Goal: Book appointment/travel/reservation

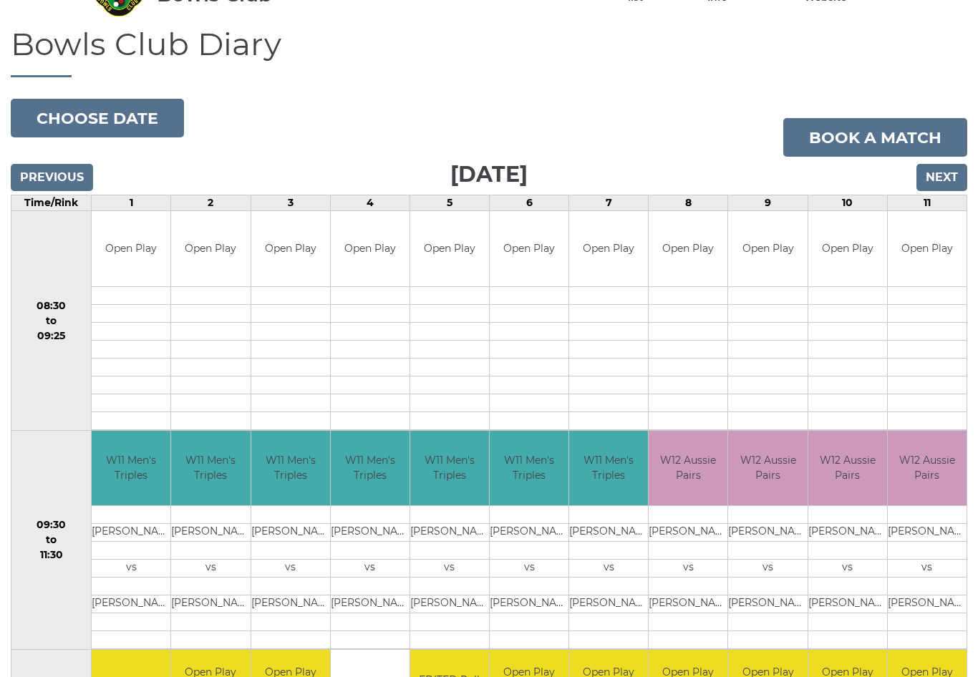
scroll to position [85, 0]
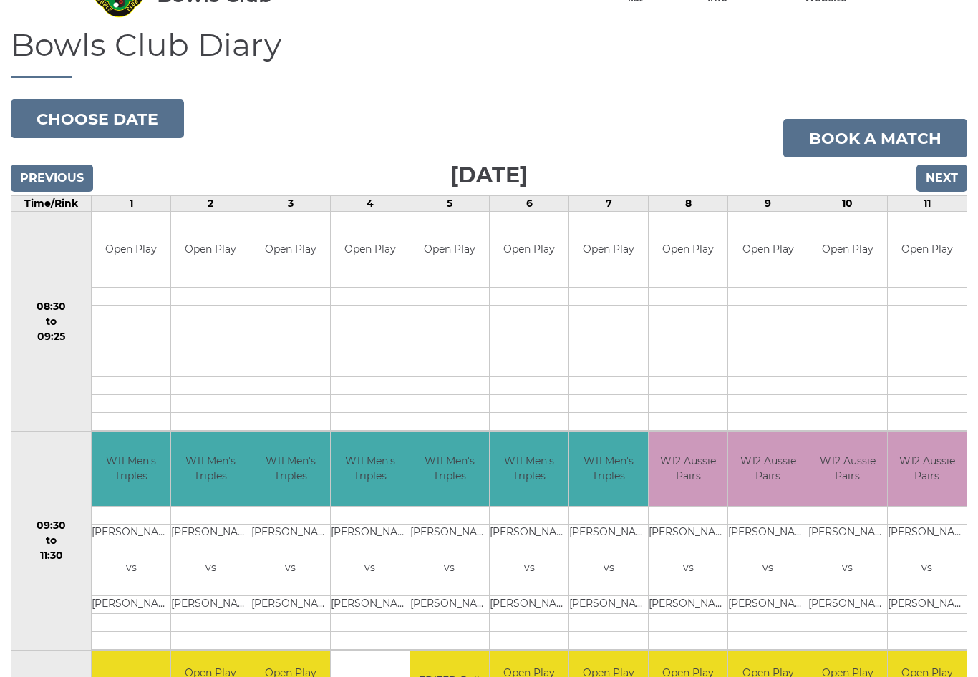
click at [940, 173] on input "Next" at bounding box center [942, 178] width 51 height 27
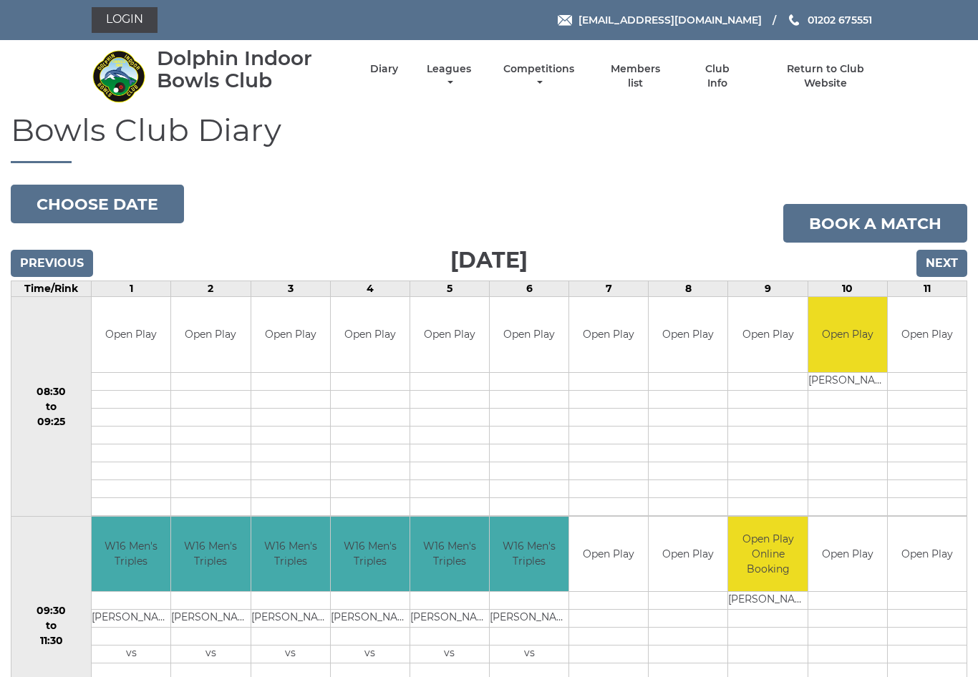
click at [952, 257] on input "Next" at bounding box center [942, 263] width 51 height 27
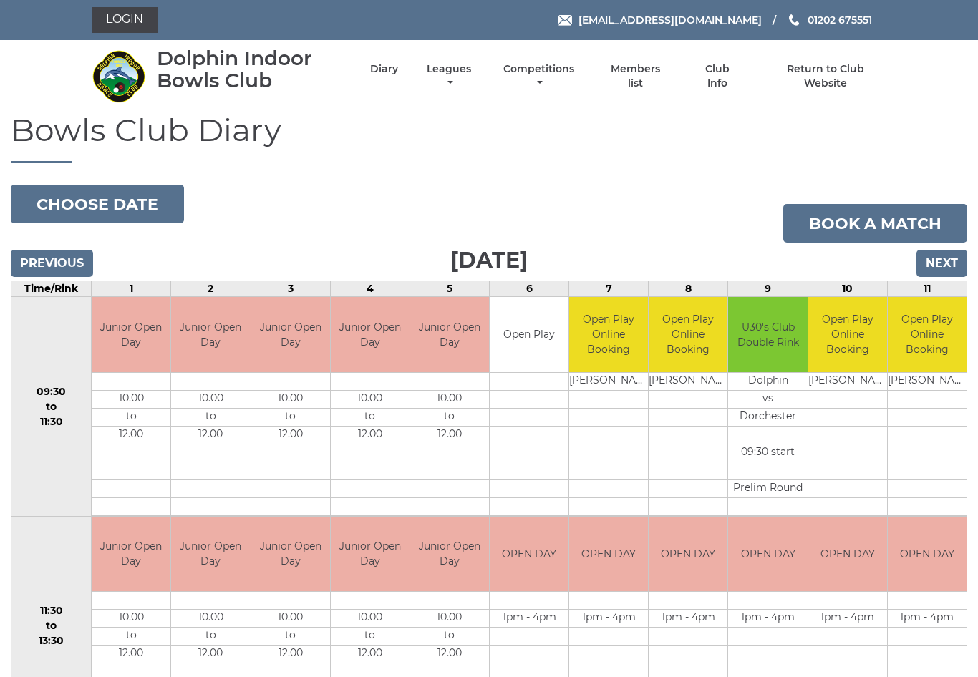
click at [947, 264] on input "Next" at bounding box center [942, 263] width 51 height 27
